Goal: Task Accomplishment & Management: Use online tool/utility

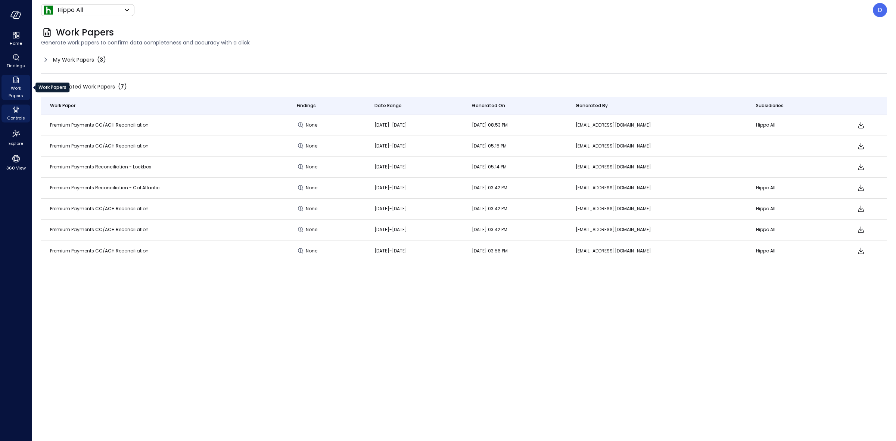
click at [21, 88] on span "Work Papers" at bounding box center [15, 91] width 23 height 15
click at [14, 87] on span "Work Papers" at bounding box center [15, 91] width 23 height 15
click at [49, 55] on div "My Work Papers ( 3 )" at bounding box center [464, 60] width 846 height 12
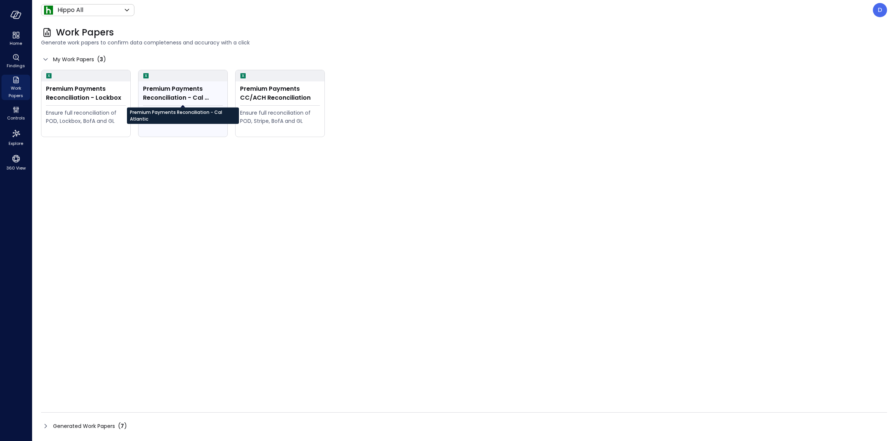
click at [183, 85] on div "Premium Payments Reconciliation - Cal Atlantic" at bounding box center [183, 93] width 80 height 18
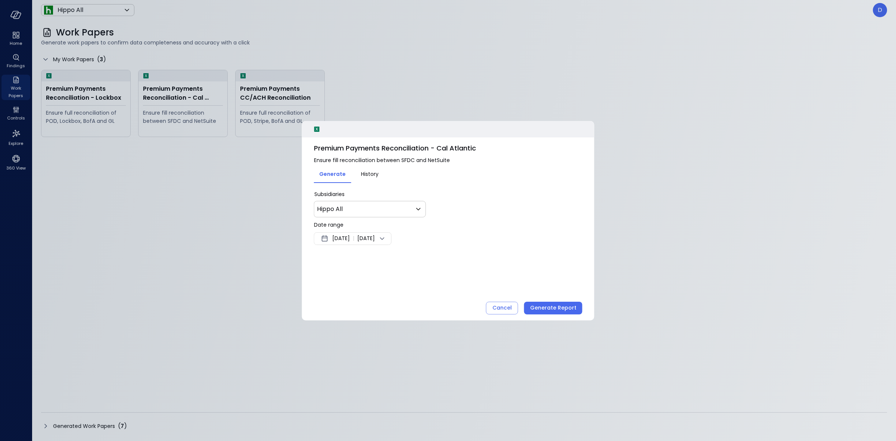
click at [350, 236] on span "[DATE]" at bounding box center [341, 238] width 18 height 9
click at [404, 258] on button "<" at bounding box center [409, 258] width 13 height 13
click at [404, 283] on button "1" at bounding box center [402, 285] width 8 height 8
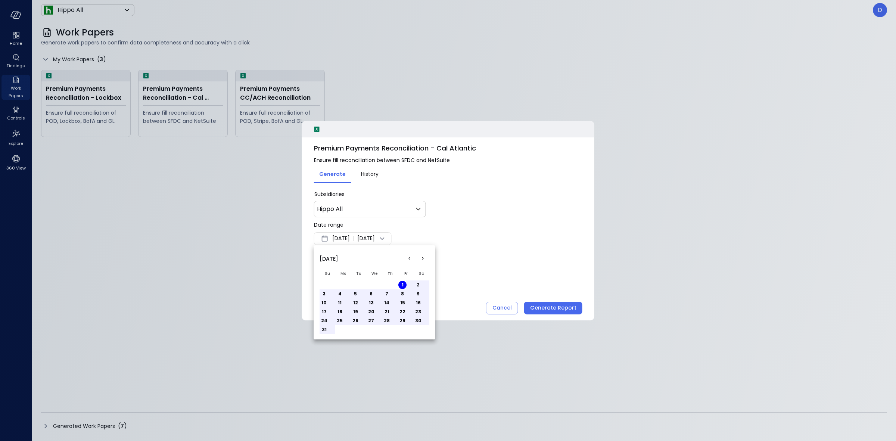
click at [383, 232] on div at bounding box center [448, 220] width 896 height 441
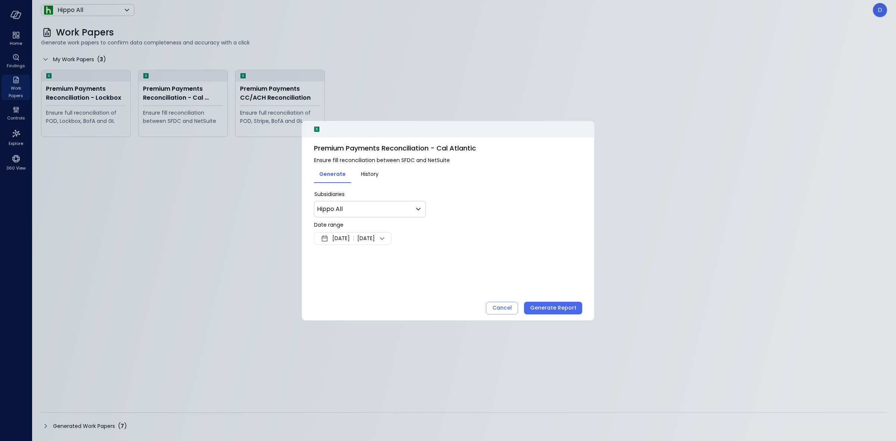
click at [375, 238] on span "[DATE]" at bounding box center [366, 238] width 18 height 9
click at [357, 317] on button "30" at bounding box center [355, 321] width 8 height 8
click at [406, 261] on button "<" at bounding box center [409, 258] width 13 height 13
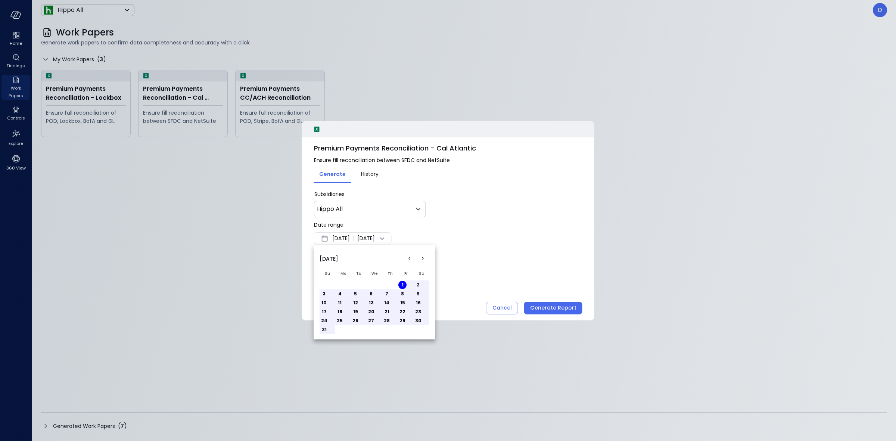
click at [327, 329] on button "31" at bounding box center [324, 330] width 8 height 8
click at [549, 308] on div at bounding box center [448, 220] width 896 height 441
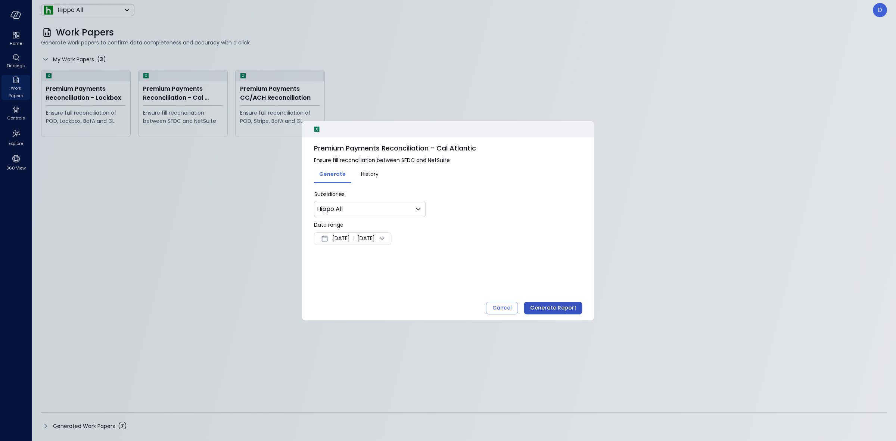
click at [555, 303] on div "Generate Report" at bounding box center [553, 307] width 46 height 9
